Goal: Information Seeking & Learning: Find specific fact

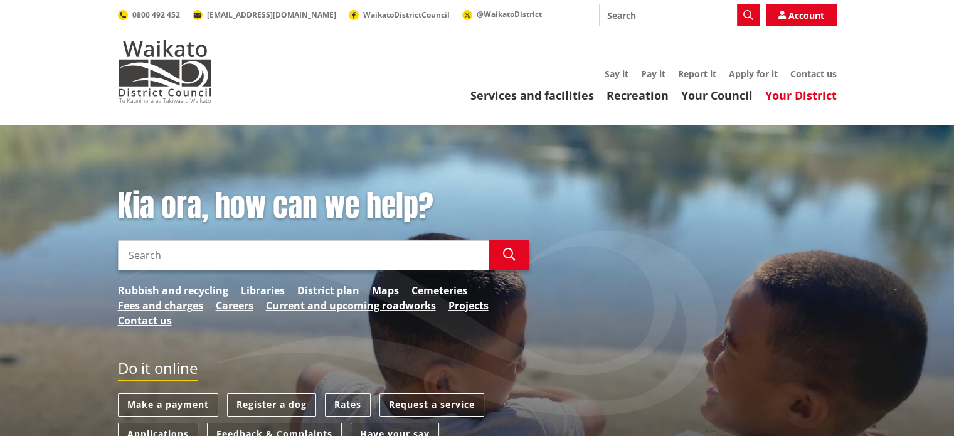
click at [798, 95] on link "Your District" at bounding box center [800, 95] width 71 height 15
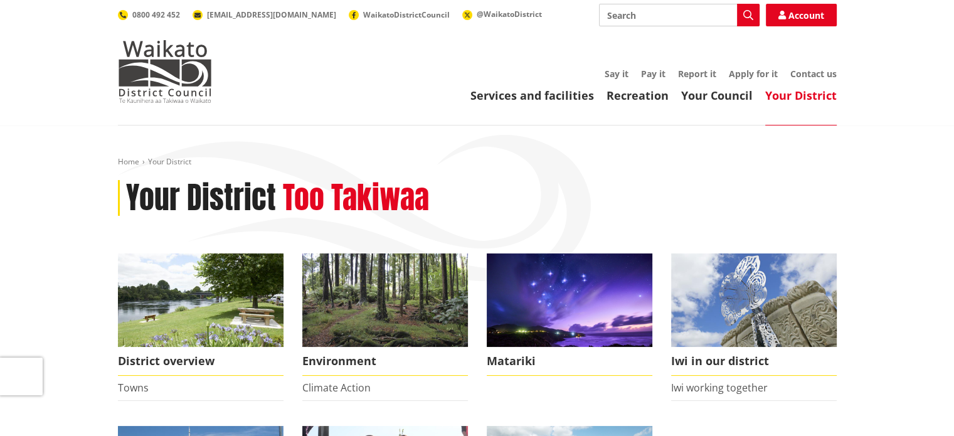
click at [639, 14] on input "Search" at bounding box center [679, 15] width 161 height 23
type input "cv"
click at [749, 12] on icon "button" at bounding box center [748, 15] width 10 height 10
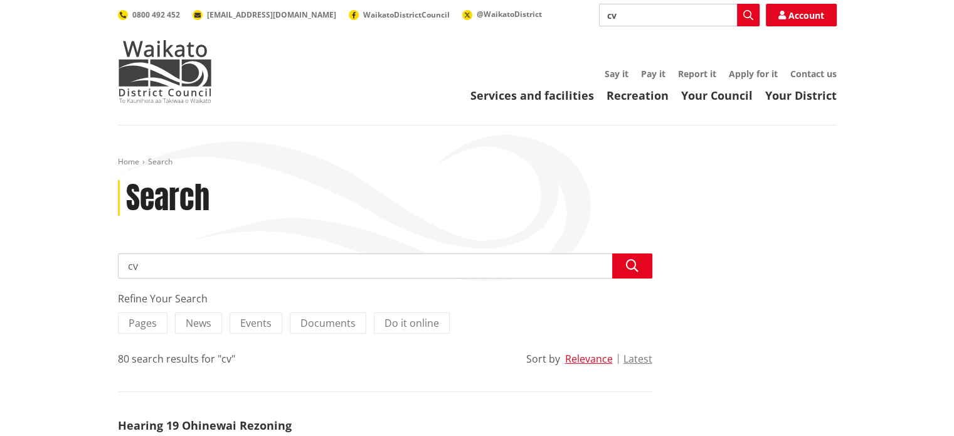
drag, startPoint x: 138, startPoint y: 265, endPoint x: 124, endPoint y: 266, distance: 14.5
click at [124, 266] on input "cv" at bounding box center [385, 265] width 534 height 25
type input "council rate of waikato"
click at [632, 268] on icon "button" at bounding box center [632, 266] width 13 height 13
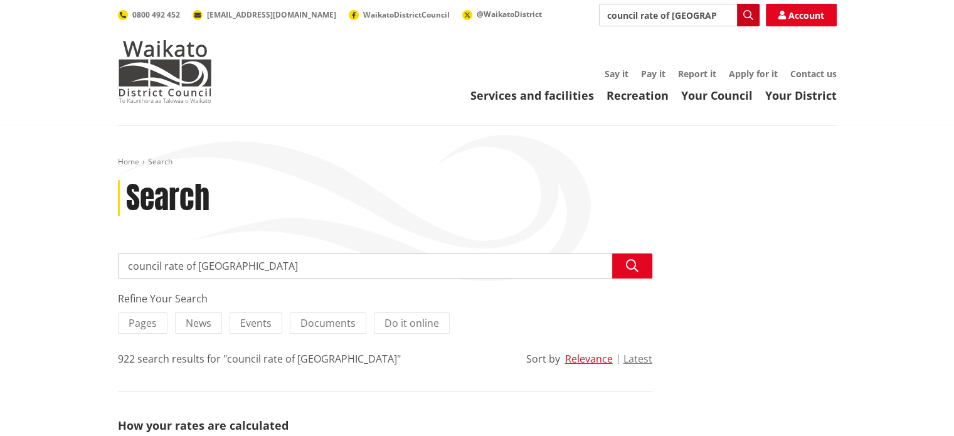
click at [748, 16] on icon "button" at bounding box center [748, 15] width 10 height 10
drag, startPoint x: 237, startPoint y: 268, endPoint x: 112, endPoint y: 268, distance: 124.8
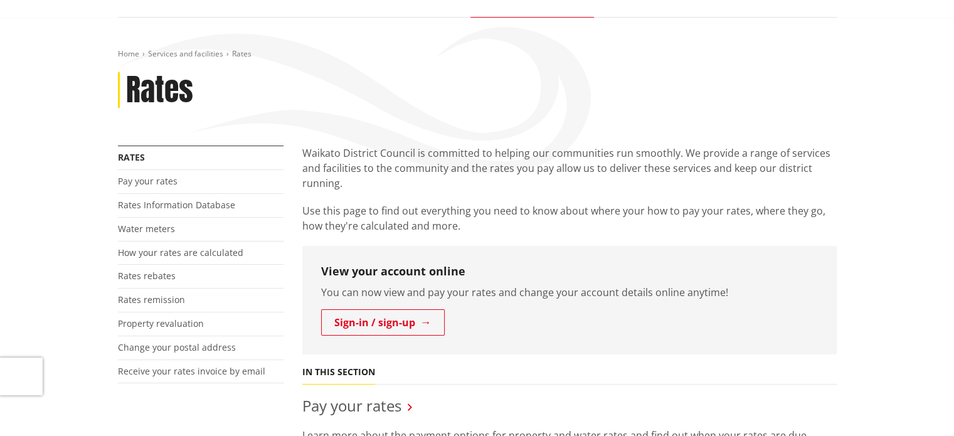
scroll to position [125, 0]
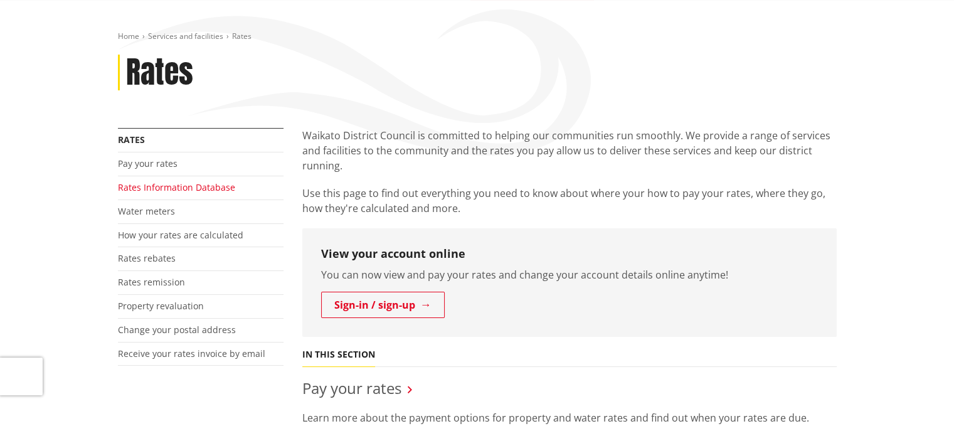
click at [174, 189] on link "Rates Information Database" at bounding box center [176, 187] width 117 height 12
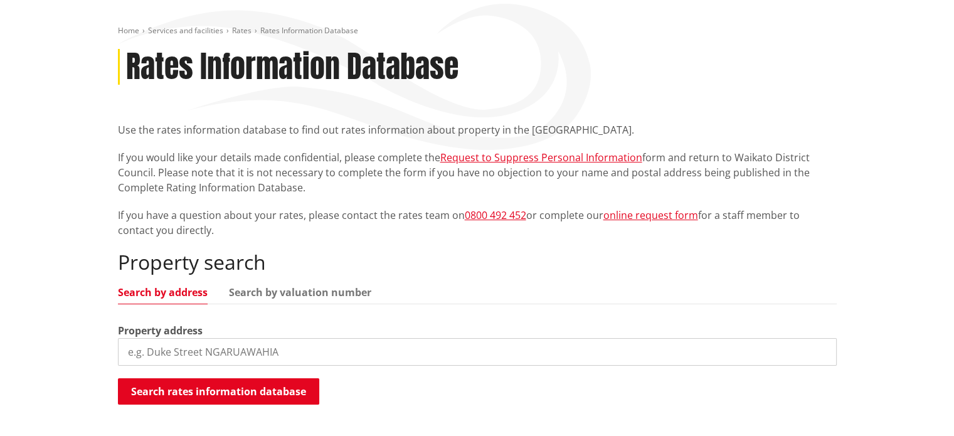
scroll to position [188, 0]
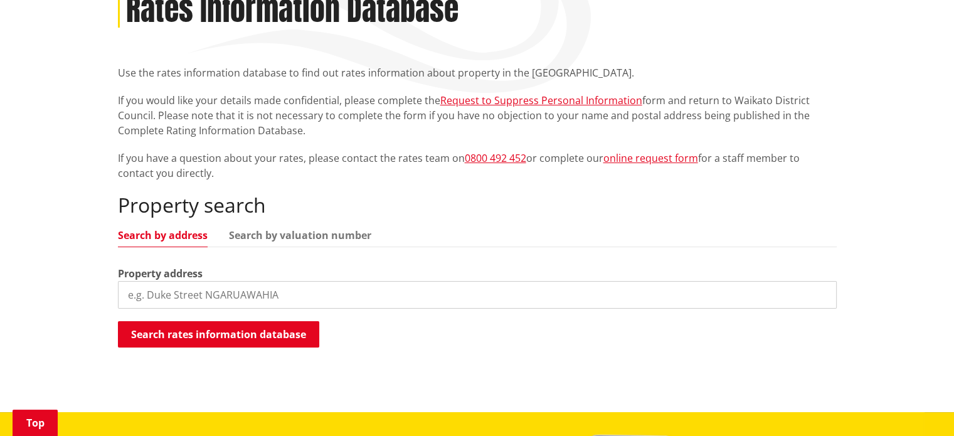
click at [299, 294] on input "search" at bounding box center [477, 295] width 719 height 28
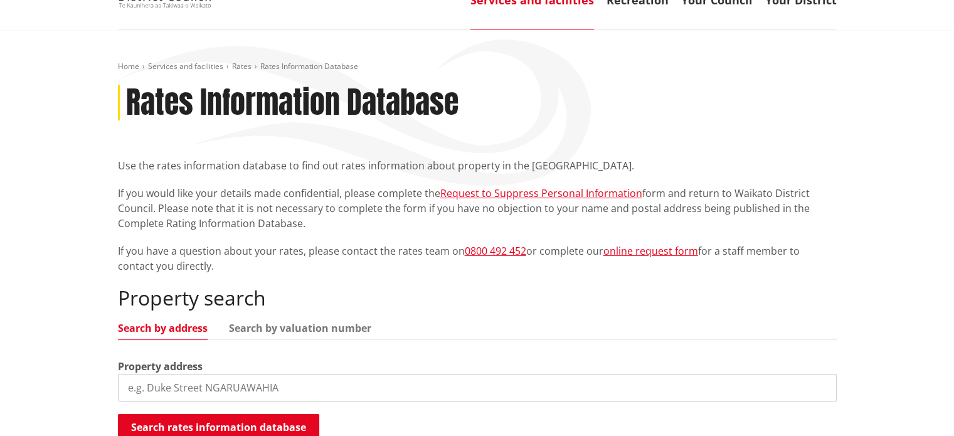
scroll to position [125, 0]
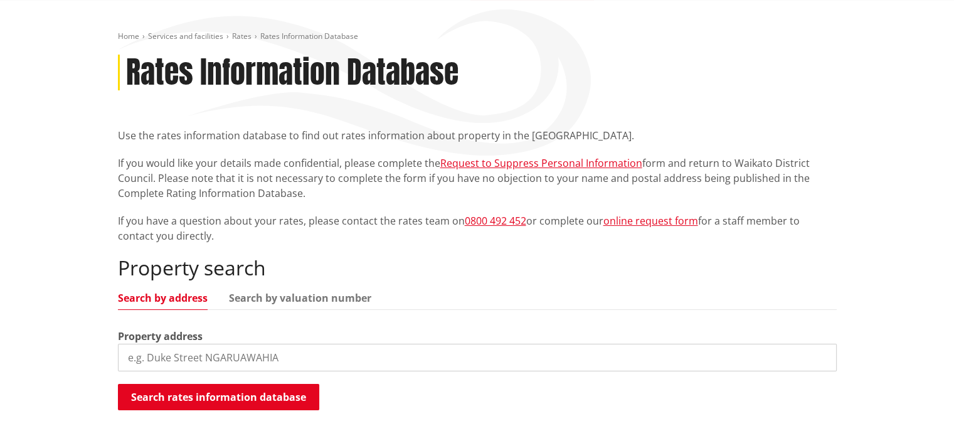
click at [216, 357] on input "search" at bounding box center [477, 358] width 719 height 28
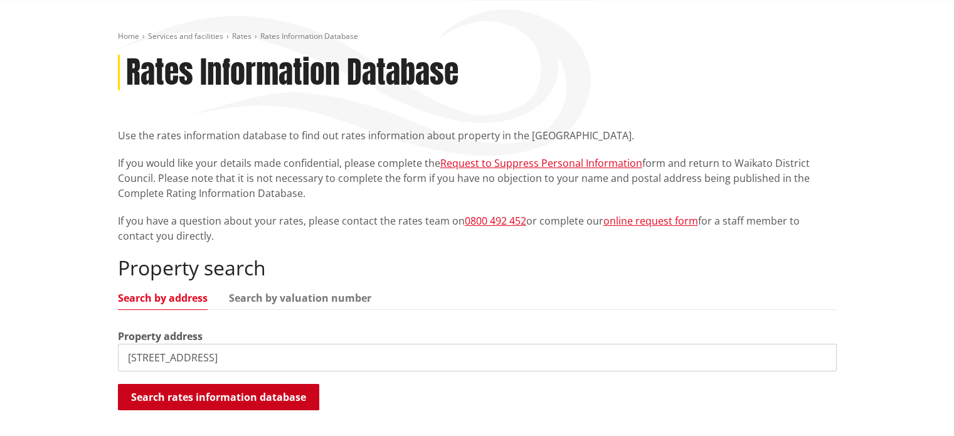
click at [221, 393] on button "Search rates information database" at bounding box center [218, 397] width 201 height 26
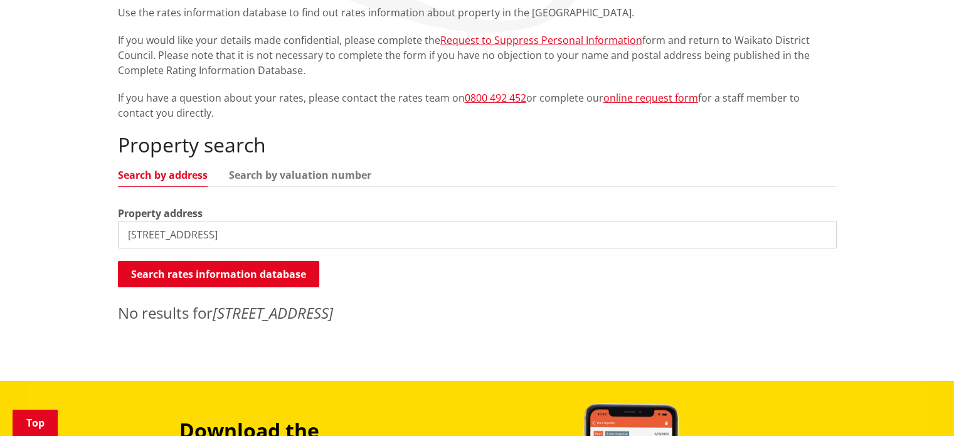
scroll to position [251, 0]
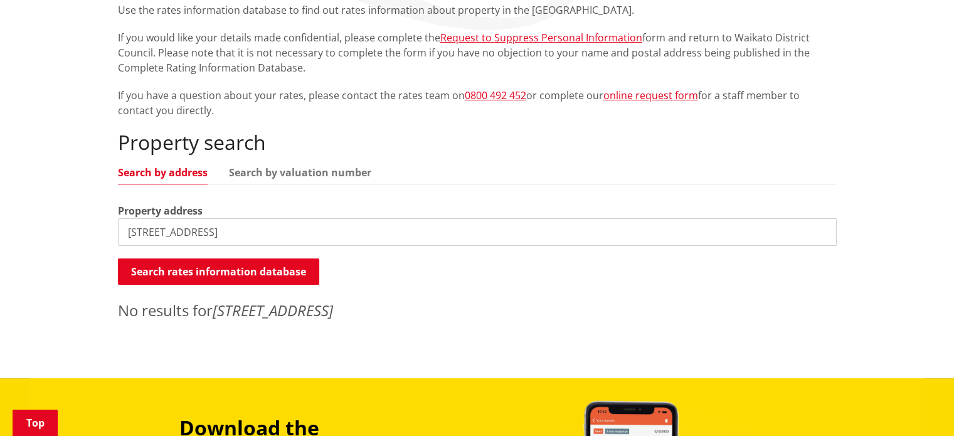
click at [224, 232] on input "22 bellmont avenue" at bounding box center [477, 232] width 719 height 28
click at [187, 233] on input "22 bellmont avenue hamilton" at bounding box center [477, 232] width 719 height 28
drag, startPoint x: 223, startPoint y: 231, endPoint x: 288, endPoint y: 236, distance: 66.0
click at [288, 236] on input "22 bellmont Avenue hamilton" at bounding box center [477, 232] width 719 height 28
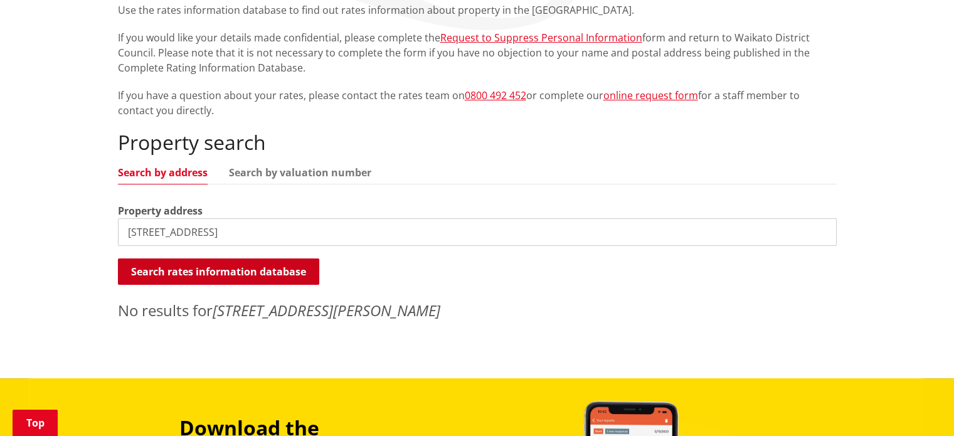
click at [233, 270] on button "Search rates information database" at bounding box center [218, 271] width 201 height 26
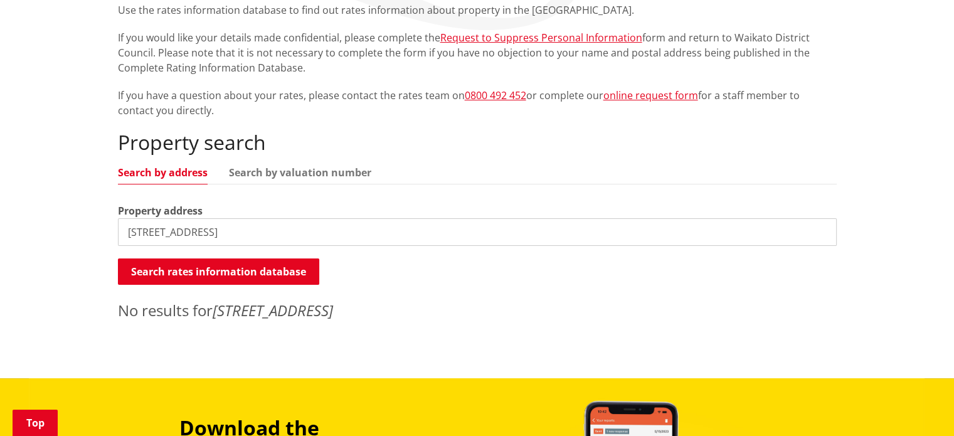
click at [140, 230] on input "22 bellmont Avenue chatwell" at bounding box center [477, 232] width 719 height 28
click at [142, 230] on input "22 bellmont Avenue chatwell" at bounding box center [477, 232] width 719 height 28
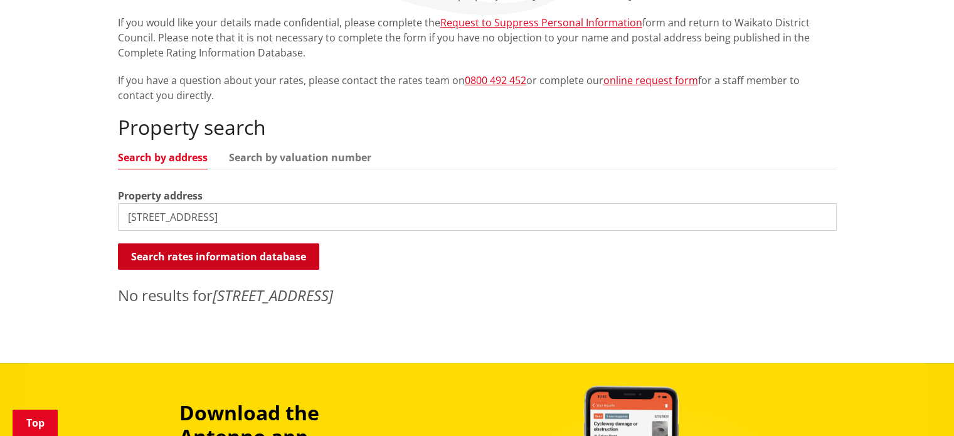
scroll to position [313, 0]
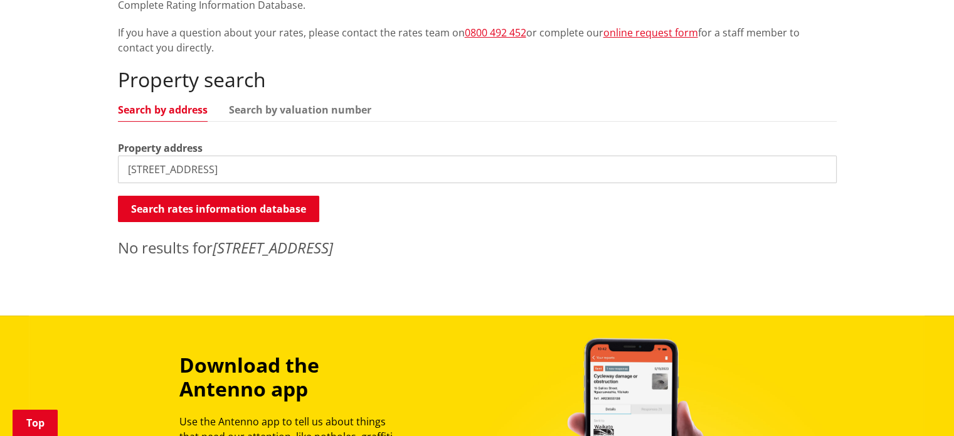
click at [241, 167] on input "22 Bellmont Avenue chatwell" at bounding box center [477, 169] width 719 height 28
click at [235, 205] on button "Search rates information database" at bounding box center [218, 209] width 201 height 26
click at [221, 170] on input "22 Bellmont Avenue chartwell" at bounding box center [477, 169] width 719 height 28
click at [138, 169] on input "22 Bellmont Avenue, chartwell" at bounding box center [477, 169] width 719 height 28
click at [222, 169] on input "22Bellmont Avenue, chartwell" at bounding box center [477, 169] width 719 height 28
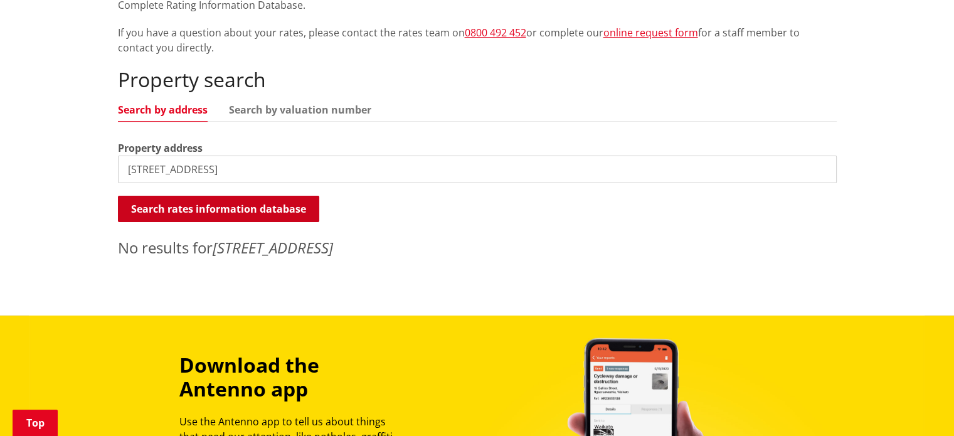
click at [222, 208] on button "Search rates information database" at bounding box center [218, 209] width 201 height 26
click at [137, 169] on input "22Bellmont Avenue,chartwell" at bounding box center [477, 169] width 719 height 28
click at [132, 169] on input "22 Bellmont Avenue,chartwell" at bounding box center [477, 169] width 719 height 28
click at [219, 205] on button "Search rates information database" at bounding box center [218, 209] width 201 height 26
click at [139, 169] on input "20 Bellmont Avenue,chartwell" at bounding box center [477, 169] width 719 height 28
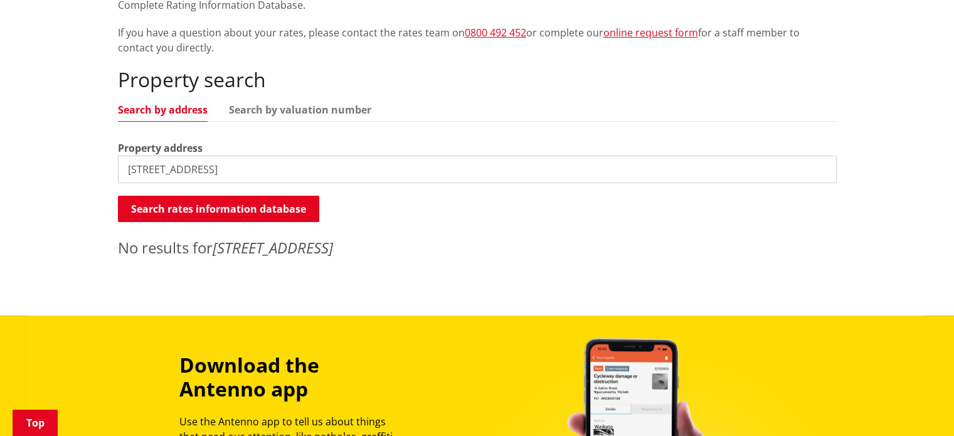
click at [132, 165] on input "20 Bellmont Avenue,chartwell" at bounding box center [477, 169] width 719 height 28
click at [203, 169] on input "22 Bellmont Avenue,chartwell" at bounding box center [477, 169] width 719 height 28
click at [231, 207] on button "Search rates information database" at bounding box center [218, 209] width 201 height 26
click at [205, 169] on input "22 Bellmont Ave,chartwell" at bounding box center [477, 169] width 719 height 28
click at [236, 205] on button "Search rates information database" at bounding box center [218, 209] width 201 height 26
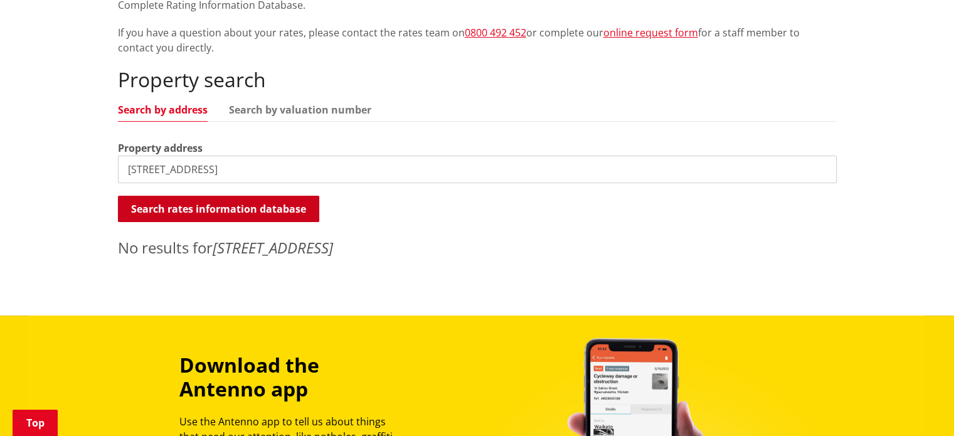
click at [188, 205] on button "Search rates information database" at bounding box center [218, 209] width 201 height 26
click at [142, 167] on input "22 Bellmont Ave, Chartwell" at bounding box center [477, 169] width 719 height 28
click at [187, 167] on input "22 bellmont Ave, Chartwell" at bounding box center [477, 169] width 719 height 28
click at [221, 204] on button "Search rates information database" at bounding box center [218, 209] width 201 height 26
click at [201, 171] on input "22 bellmont ave, Chartwell" at bounding box center [477, 169] width 719 height 28
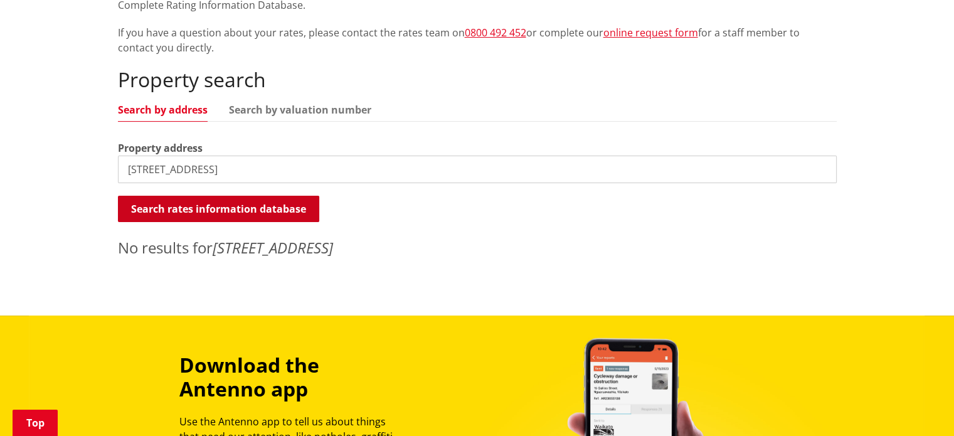
type input "22 bellmont avenue, Chartwell"
click at [224, 204] on button "Search rates information database" at bounding box center [218, 209] width 201 height 26
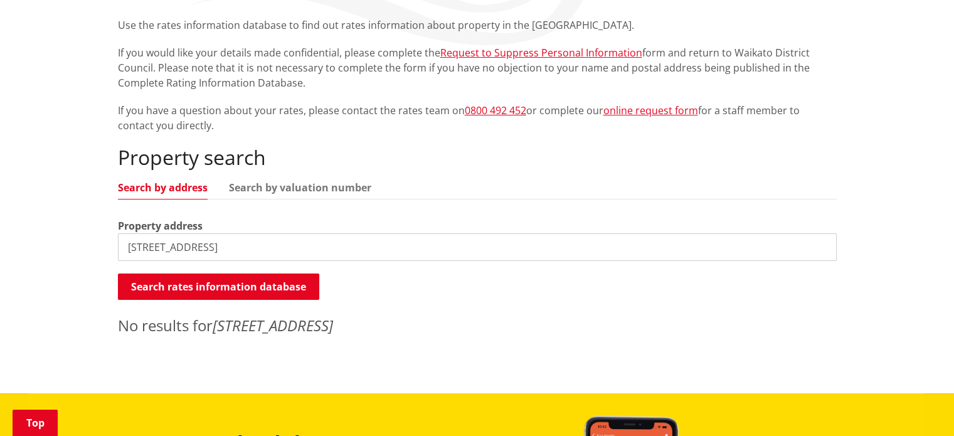
scroll to position [251, 0]
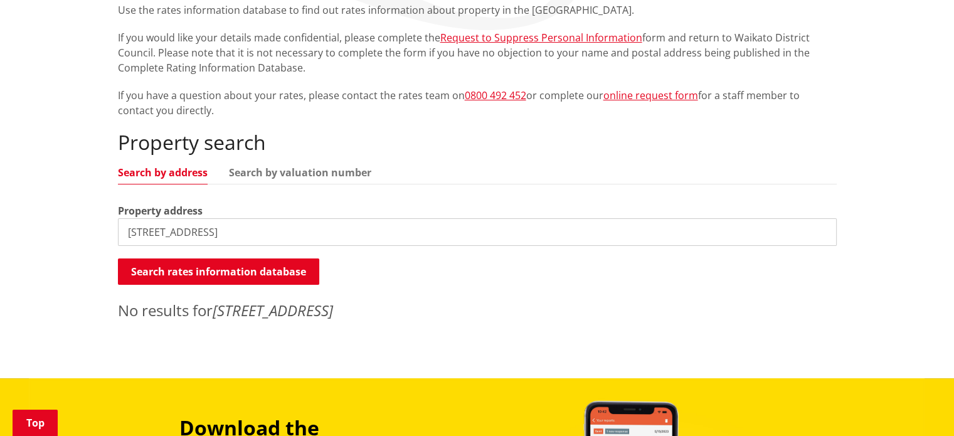
drag, startPoint x: 124, startPoint y: 231, endPoint x: 287, endPoint y: 231, distance: 163.0
click at [287, 231] on input "22 bellmont avenue, Chartwell" at bounding box center [477, 232] width 719 height 28
click at [233, 276] on button "Search rates information database" at bounding box center [218, 271] width 201 height 26
drag, startPoint x: 127, startPoint y: 233, endPoint x: 266, endPoint y: 233, distance: 138.6
click at [266, 233] on input "7 gaylard Avenue, chartwell" at bounding box center [477, 232] width 719 height 28
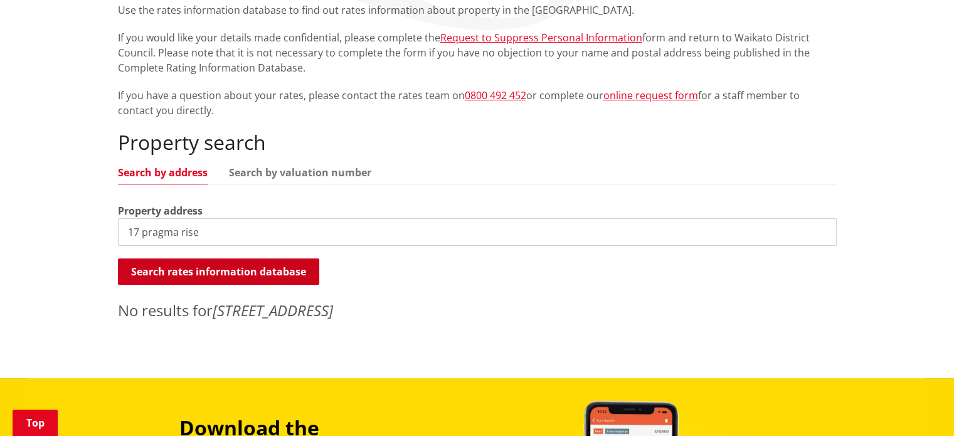
type input "17 pragma rise"
click at [228, 273] on button "Search rates information database" at bounding box center [218, 271] width 201 height 26
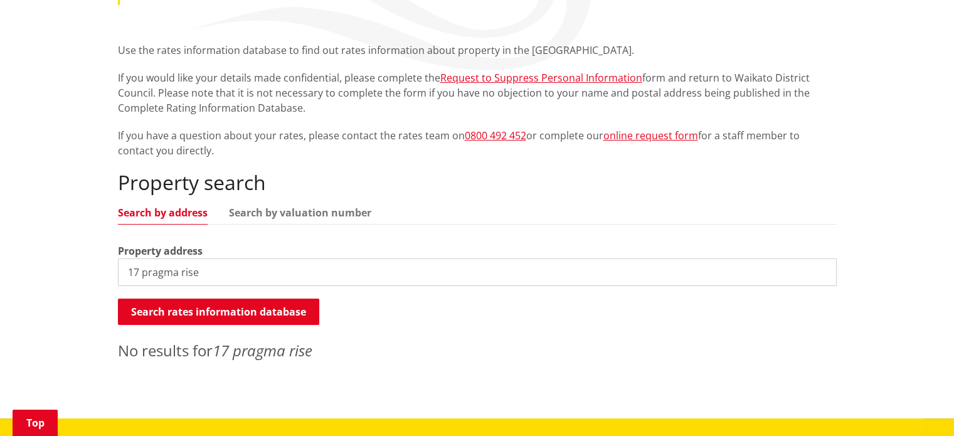
scroll to position [181, 0]
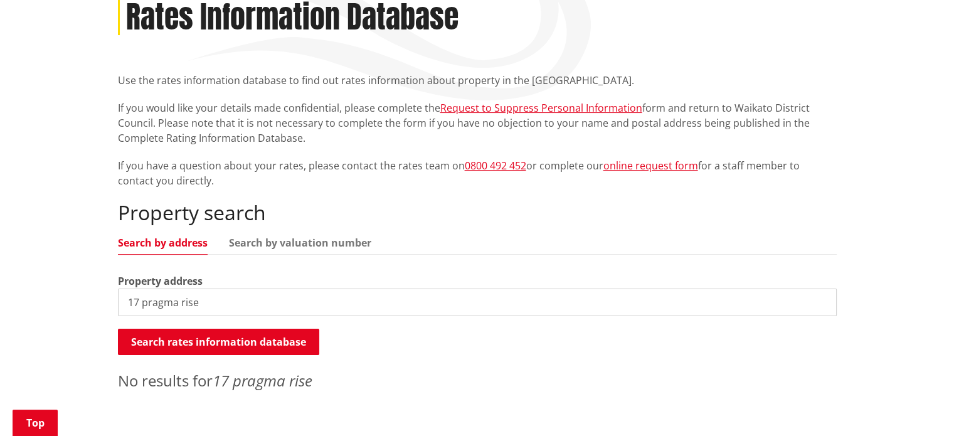
click at [819, 302] on input "17 pragma rise" at bounding box center [477, 302] width 719 height 28
type input "t"
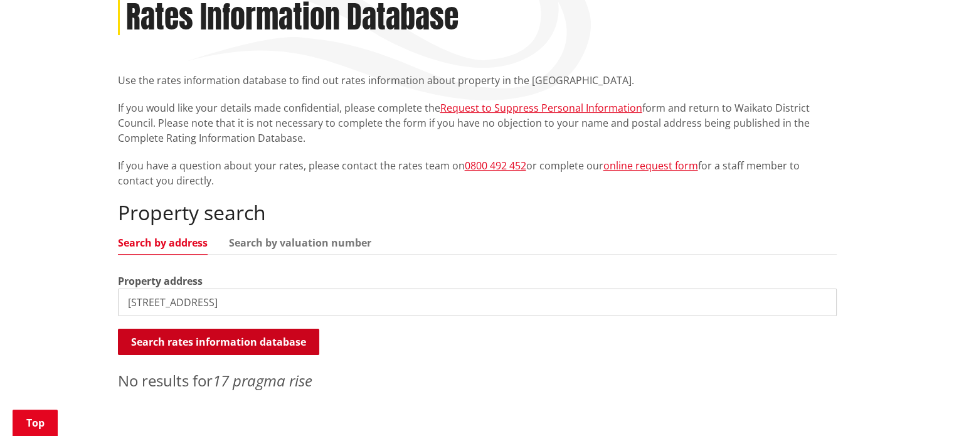
click at [266, 343] on button "Search rates information database" at bounding box center [218, 342] width 201 height 26
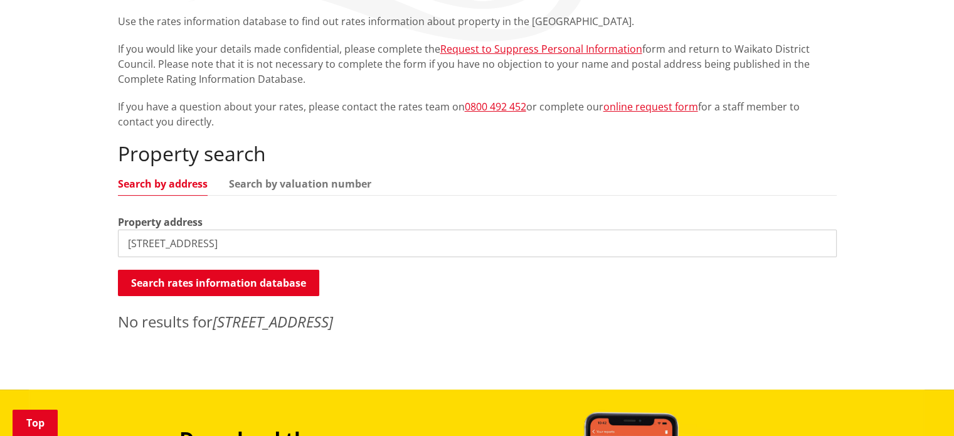
scroll to position [243, 0]
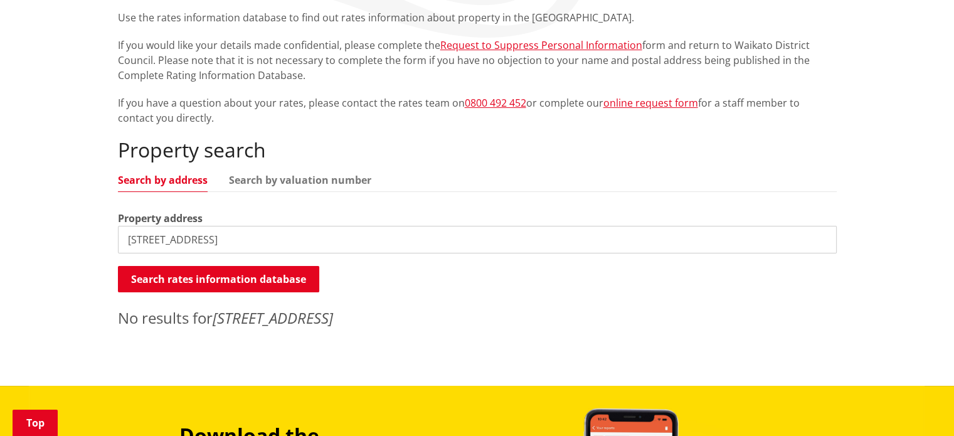
drag, startPoint x: 124, startPoint y: 238, endPoint x: 280, endPoint y: 238, distance: 155.5
click at [280, 238] on input "7 gaylard avenue CHARTWELL" at bounding box center [477, 240] width 719 height 28
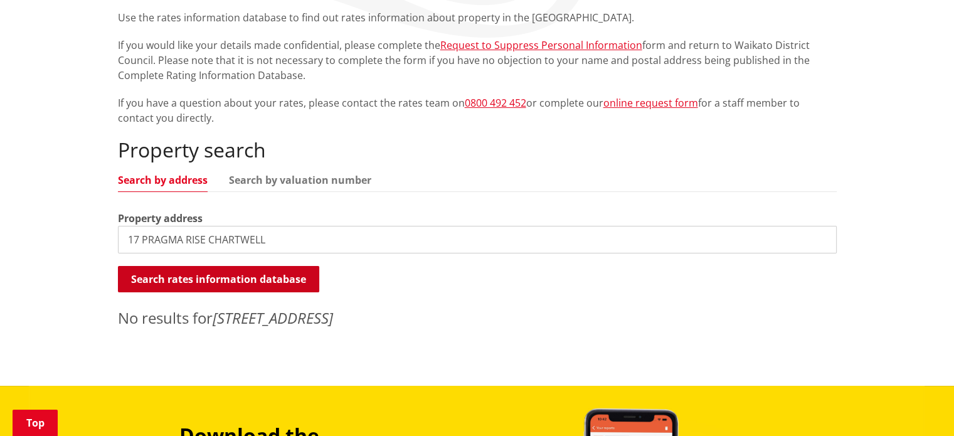
type input "17 PRAGMA RISE CHARTWELL"
click at [224, 281] on button "Search rates information database" at bounding box center [218, 279] width 201 height 26
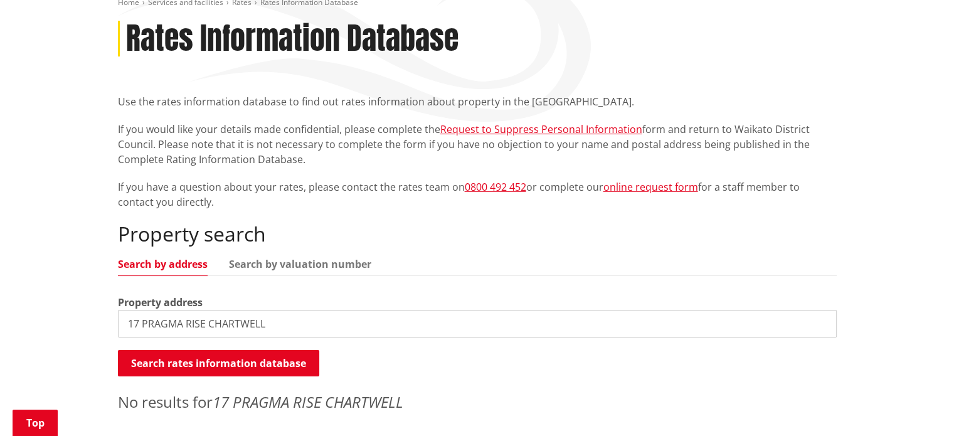
scroll to position [188, 0]
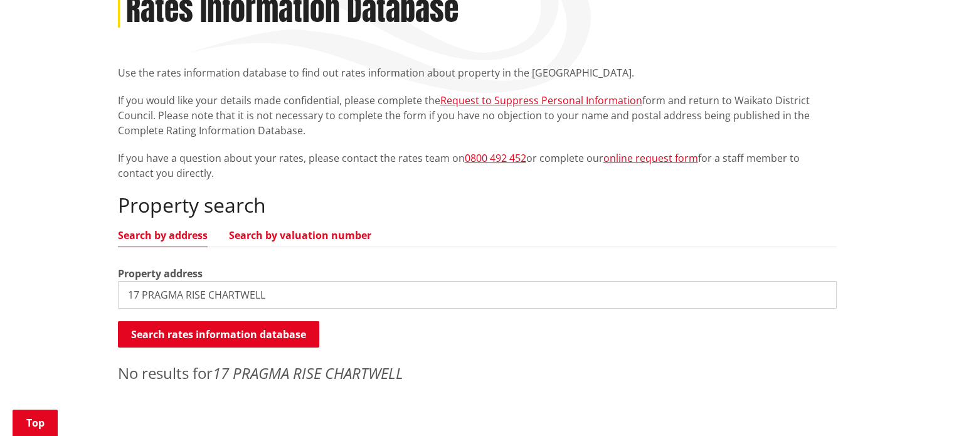
click at [302, 234] on link "Search by valuation number" at bounding box center [300, 235] width 142 height 10
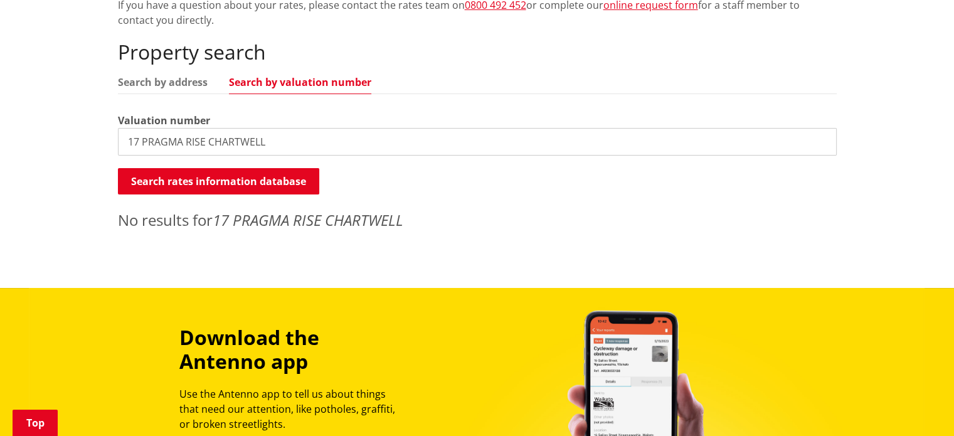
scroll to position [313, 0]
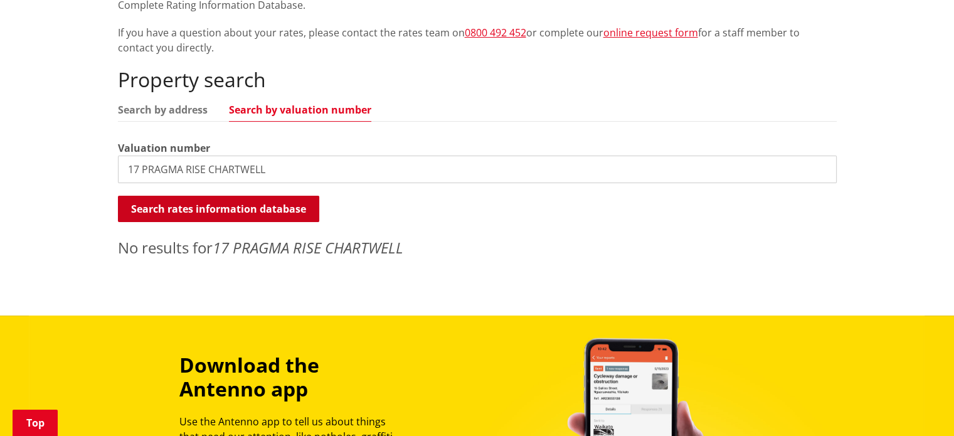
click at [213, 208] on button "Search rates information database" at bounding box center [218, 209] width 201 height 26
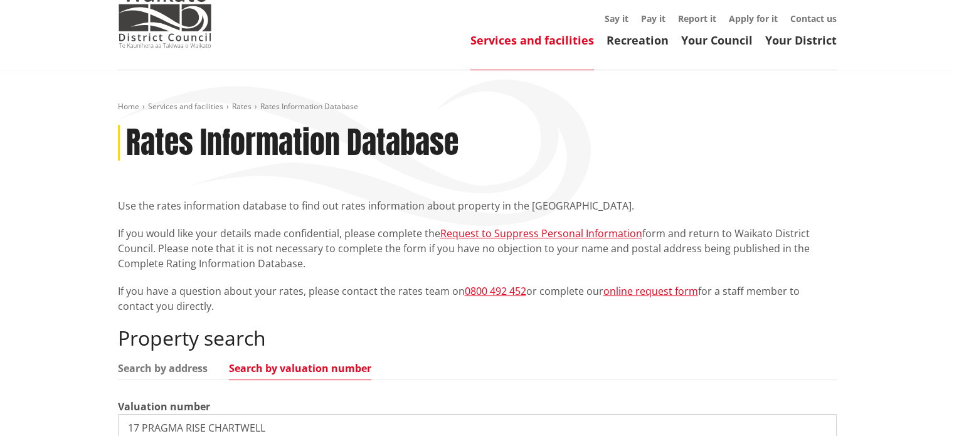
scroll to position [0, 0]
